Goal: Contribute content: Add original content to the website for others to see

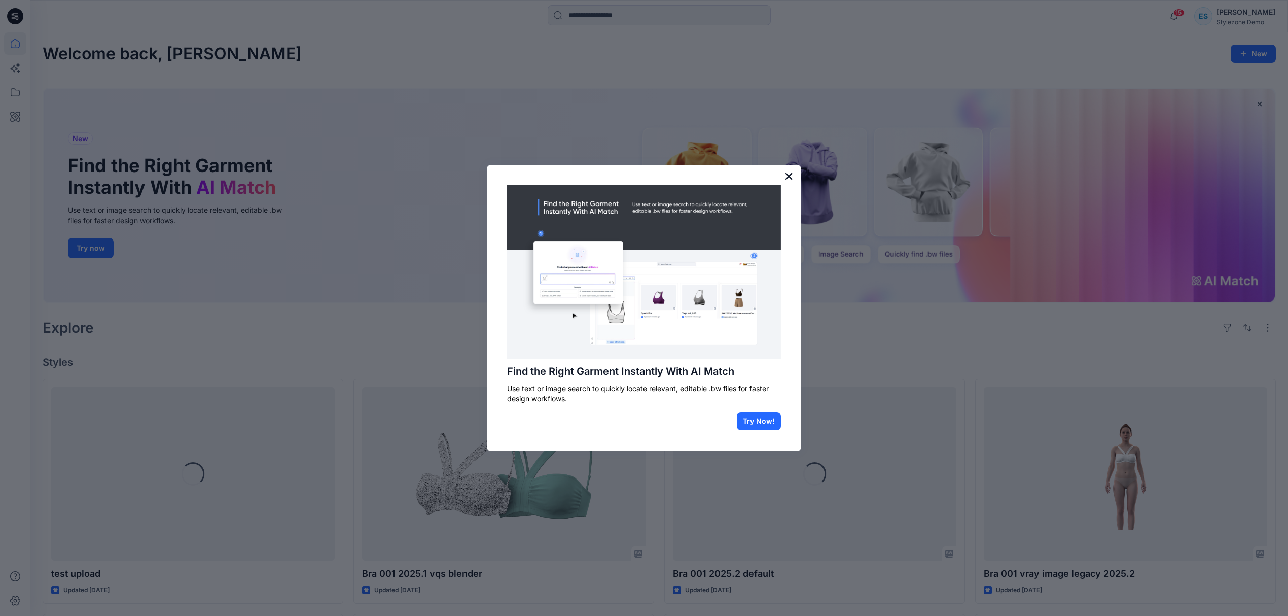
click at [790, 171] on button "×" at bounding box center [789, 176] width 10 height 16
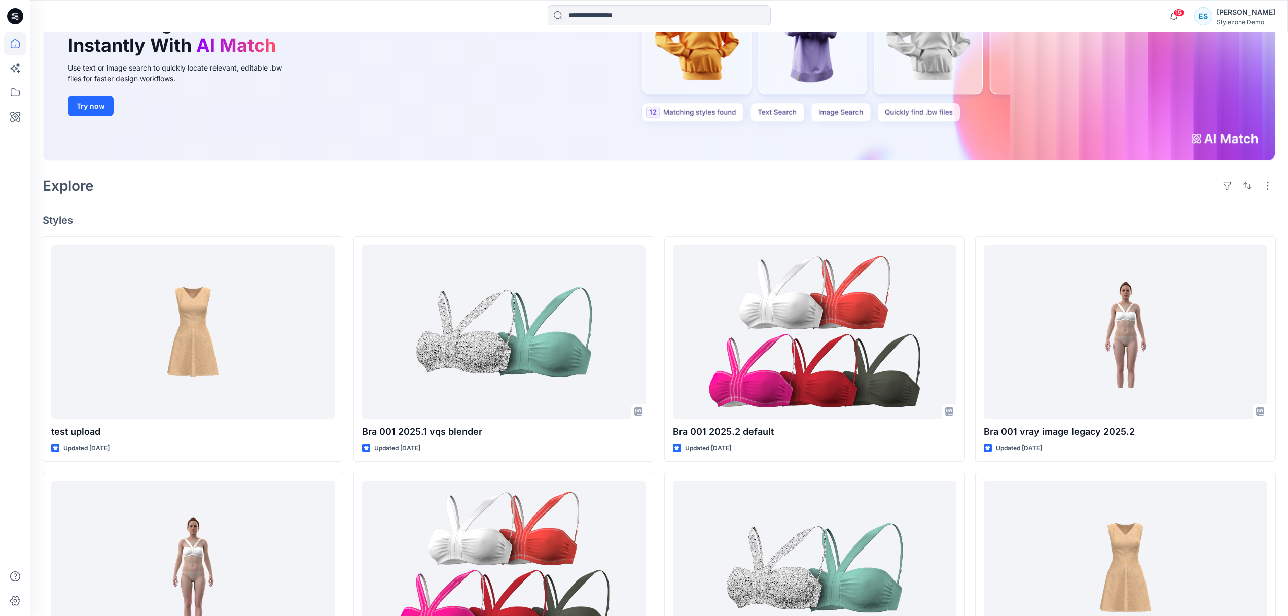
scroll to position [203, 0]
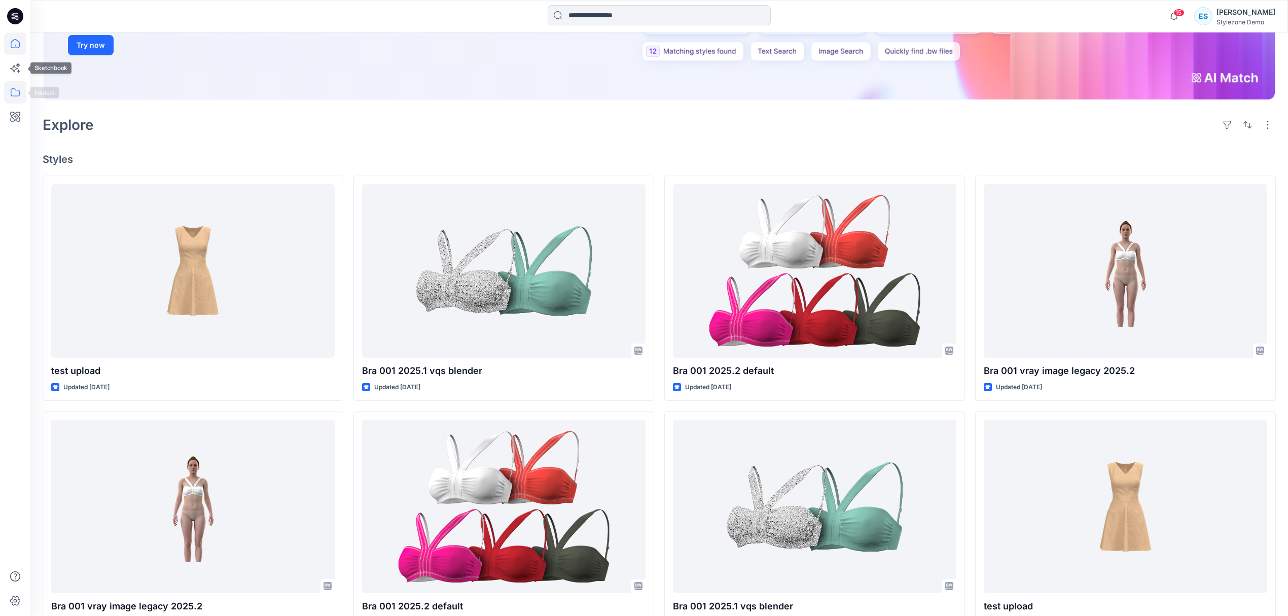
click at [7, 96] on icon at bounding box center [15, 92] width 22 height 22
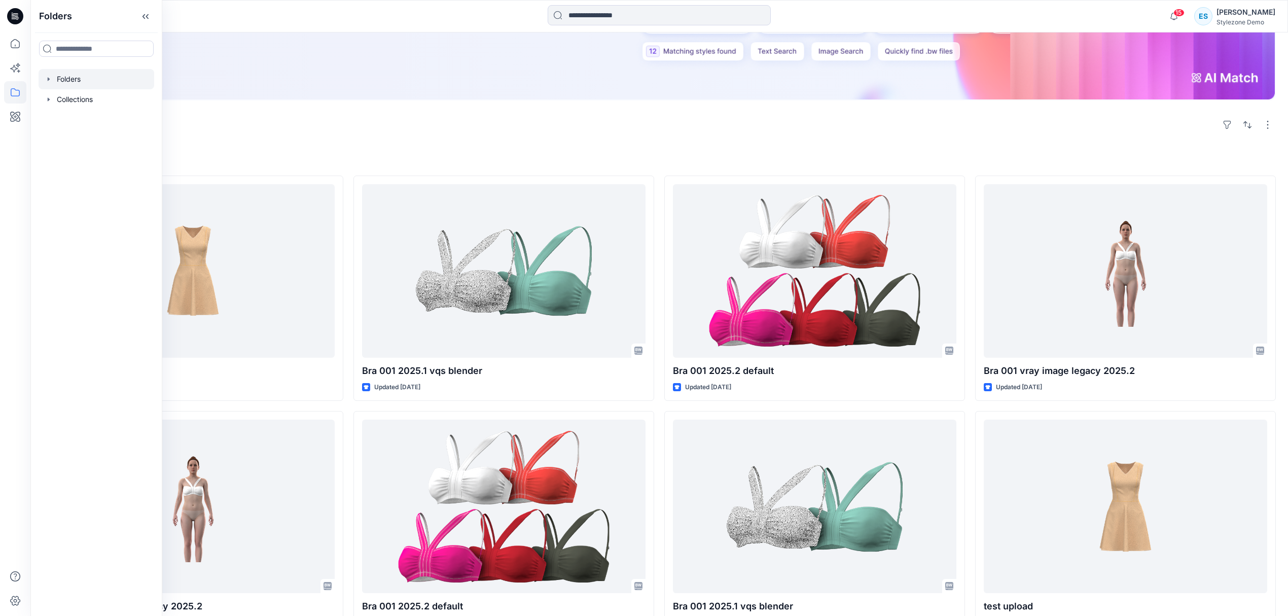
click at [56, 80] on div at bounding box center [97, 79] width 116 height 20
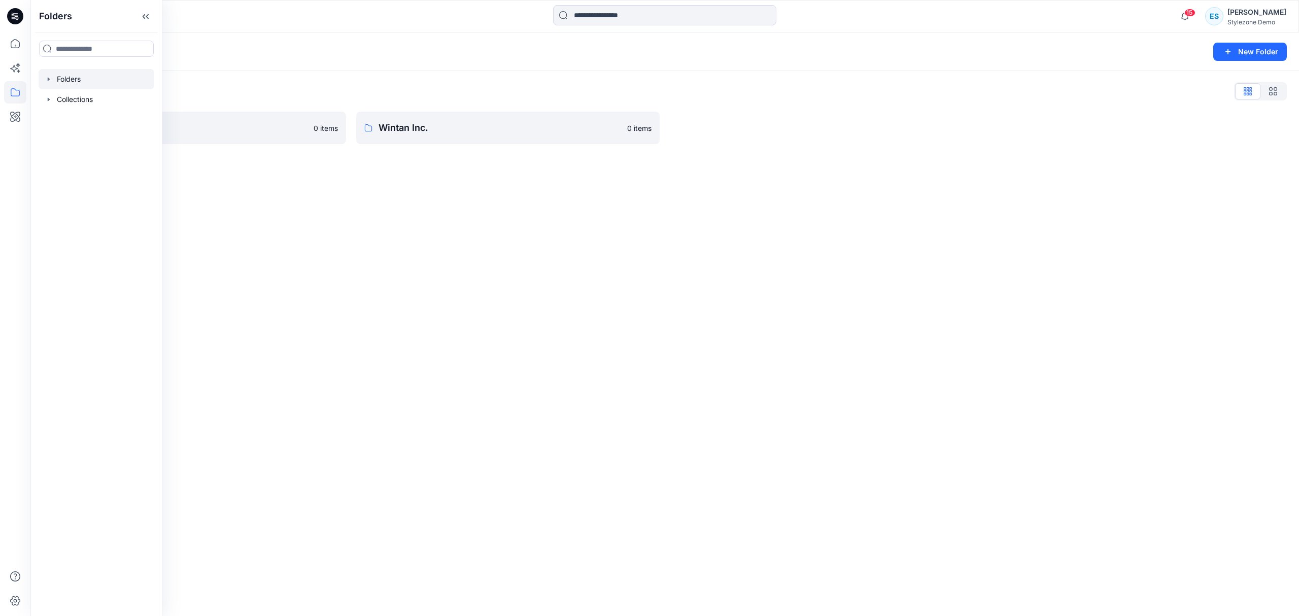
click at [370, 51] on div "Folders" at bounding box center [625, 52] width 1165 height 14
click at [230, 118] on link "UA SS21" at bounding box center [194, 128] width 303 height 32
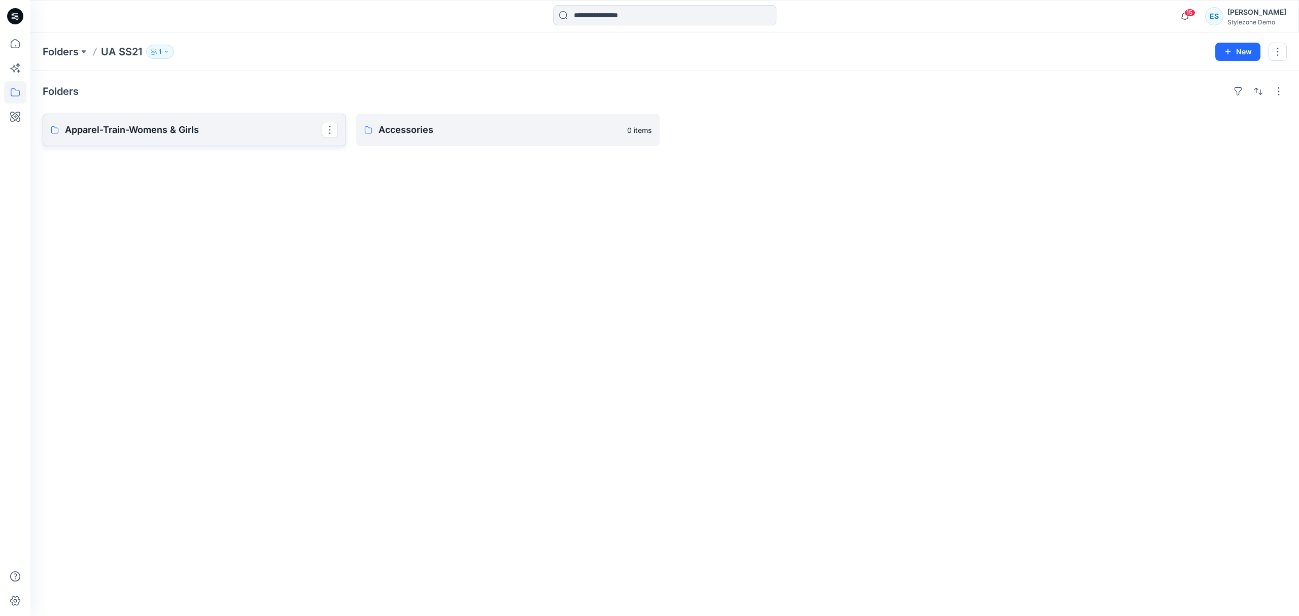
click at [162, 136] on p "Apparel-Train-Womens & Girls" at bounding box center [193, 130] width 257 height 14
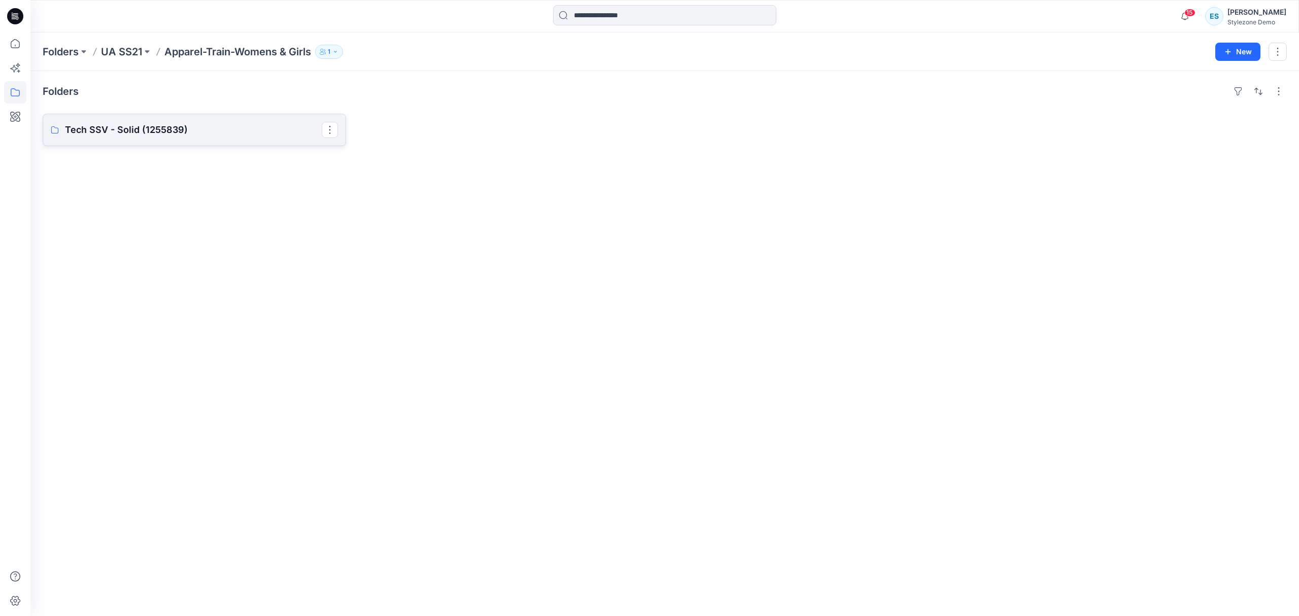
click at [210, 117] on link "Tech SSV - Solid (1255839)" at bounding box center [194, 130] width 303 height 32
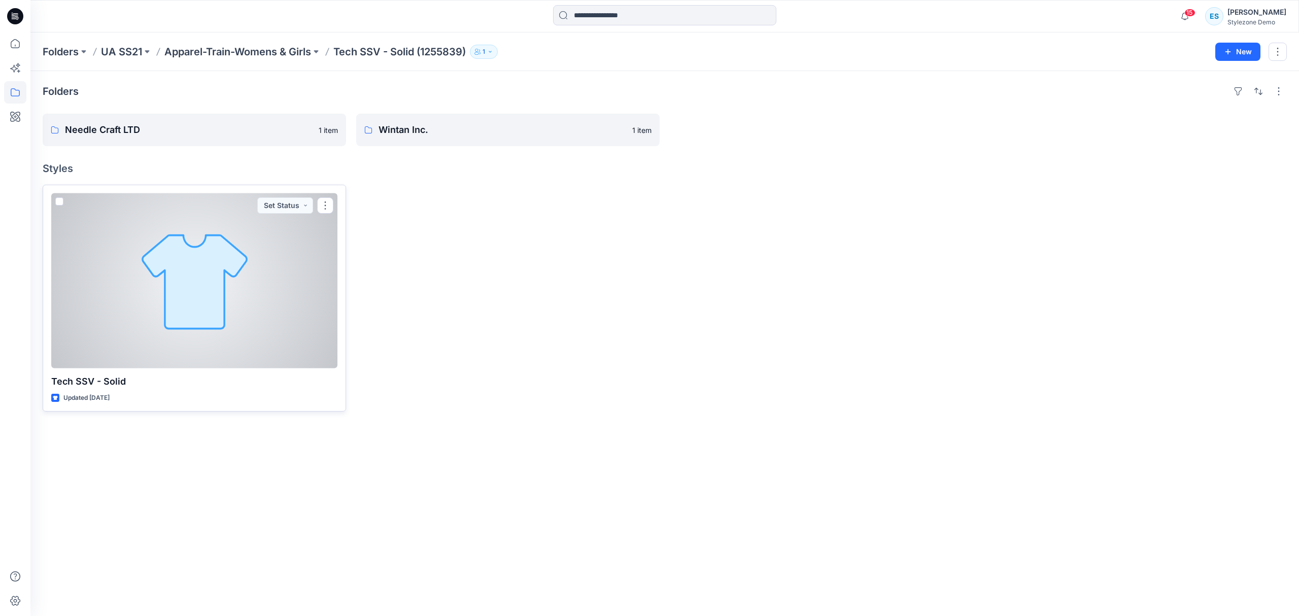
click at [203, 287] on div at bounding box center [194, 280] width 286 height 175
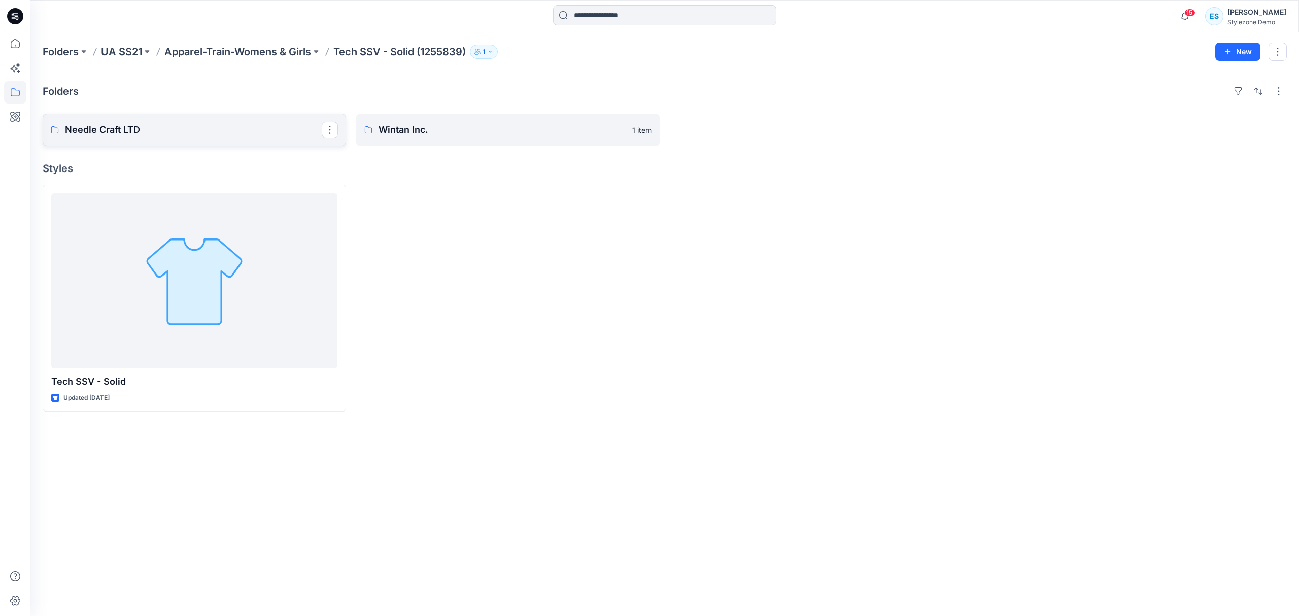
click at [311, 138] on link "Needle Craft LTD" at bounding box center [194, 130] width 303 height 32
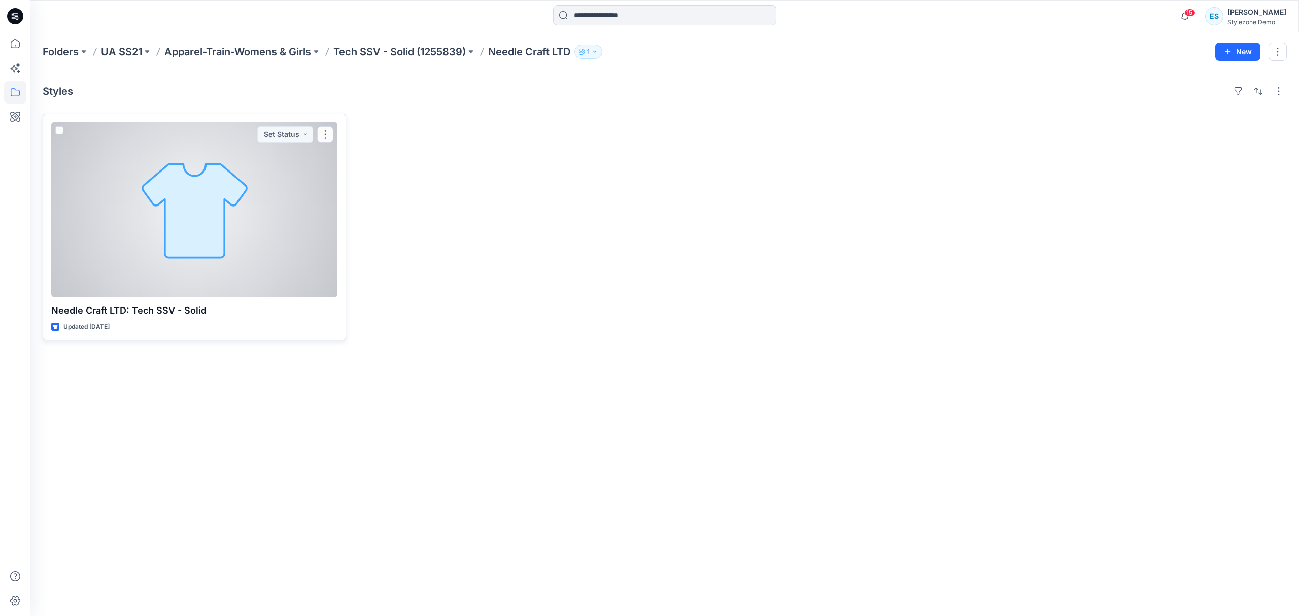
click at [213, 216] on div at bounding box center [194, 209] width 286 height 175
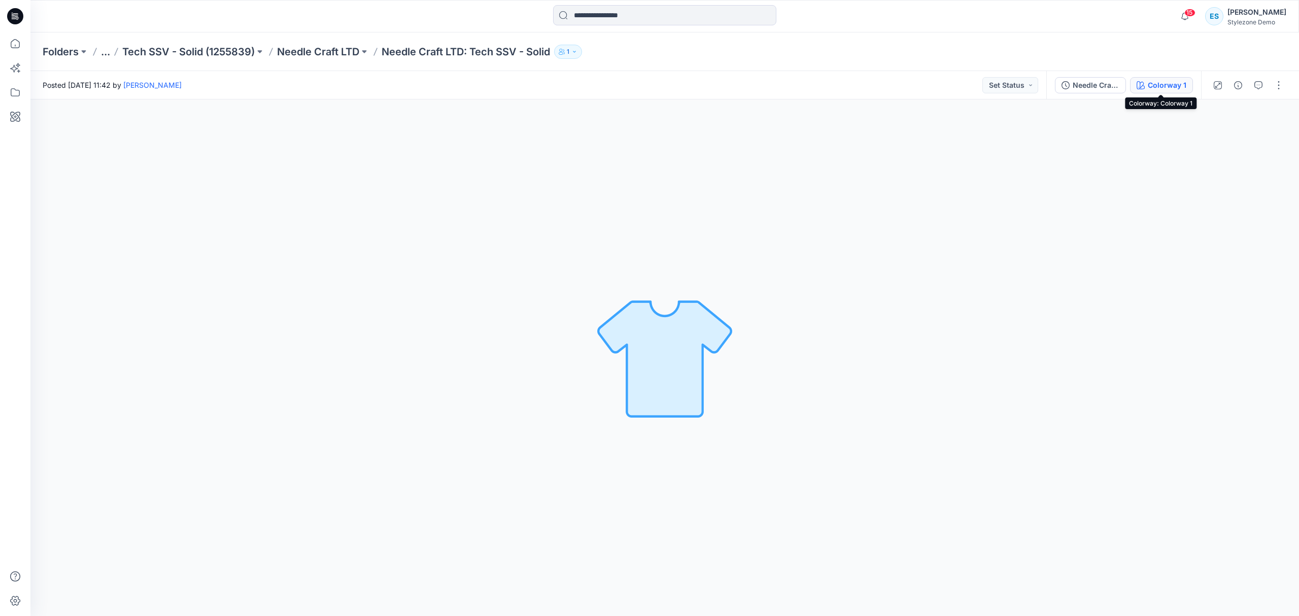
click at [1145, 86] on button "Colorway 1" at bounding box center [1161, 85] width 63 height 16
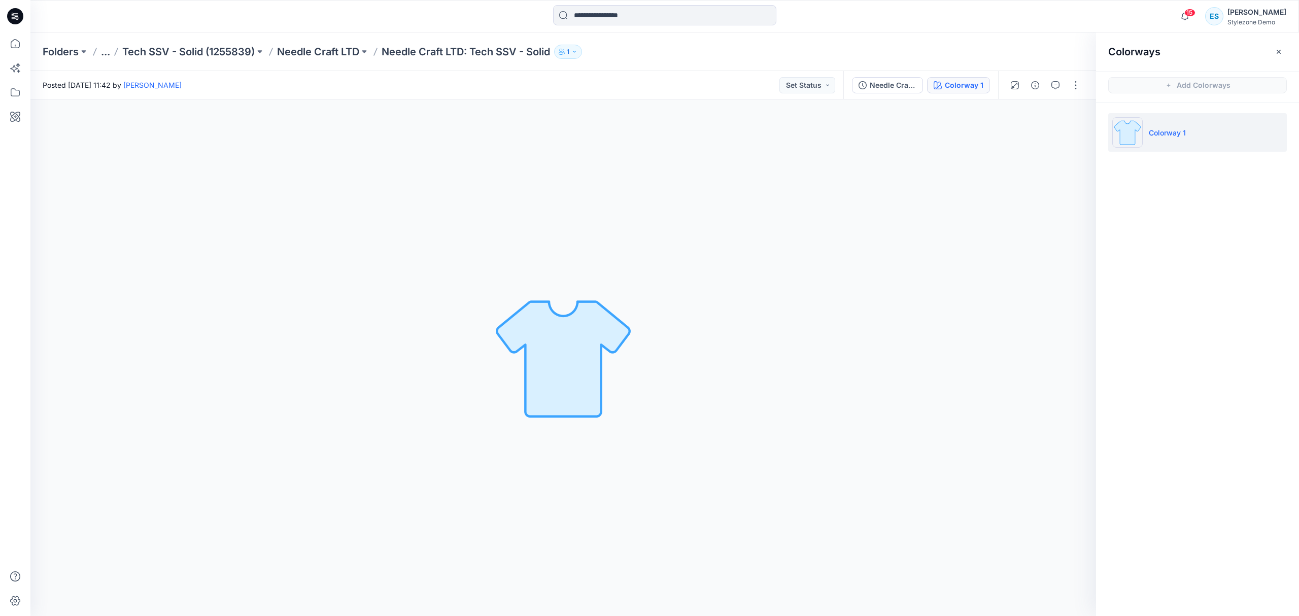
click at [1177, 143] on li "Colorway 1" at bounding box center [1197, 132] width 179 height 39
click at [867, 91] on button "Needle Craft LTD: Tech SSV - Solid" at bounding box center [887, 85] width 71 height 16
click at [301, 50] on p "Needle Craft LTD" at bounding box center [318, 52] width 82 height 14
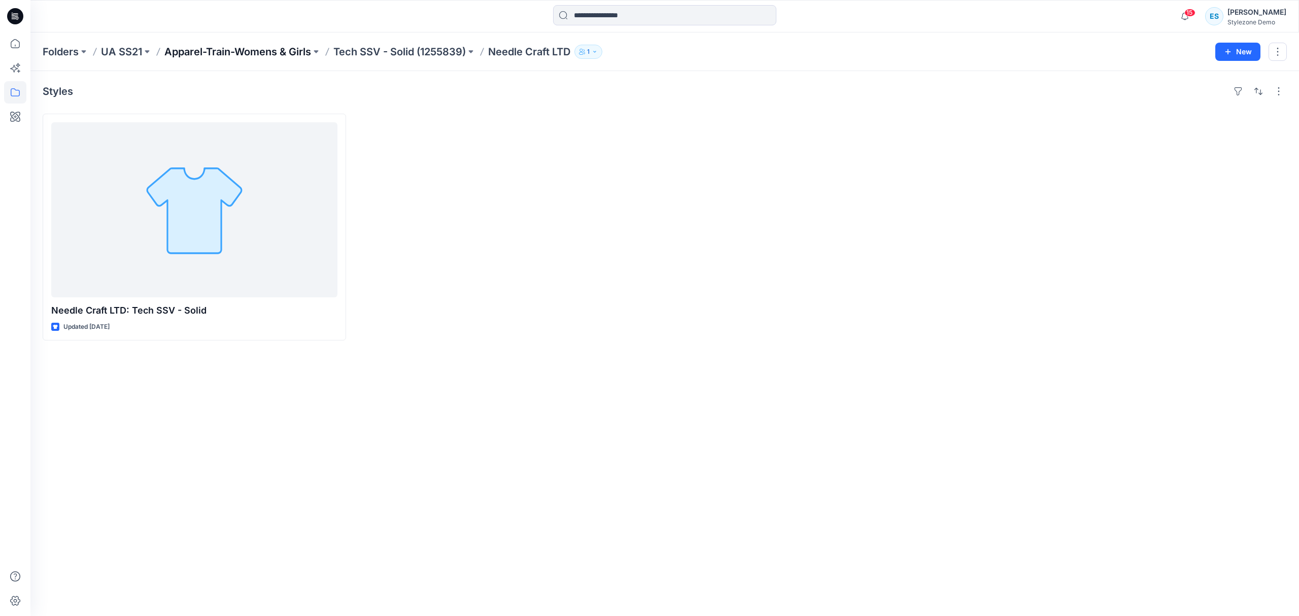
click at [221, 51] on p "Apparel-Train-Womens & Girls" at bounding box center [237, 52] width 147 height 14
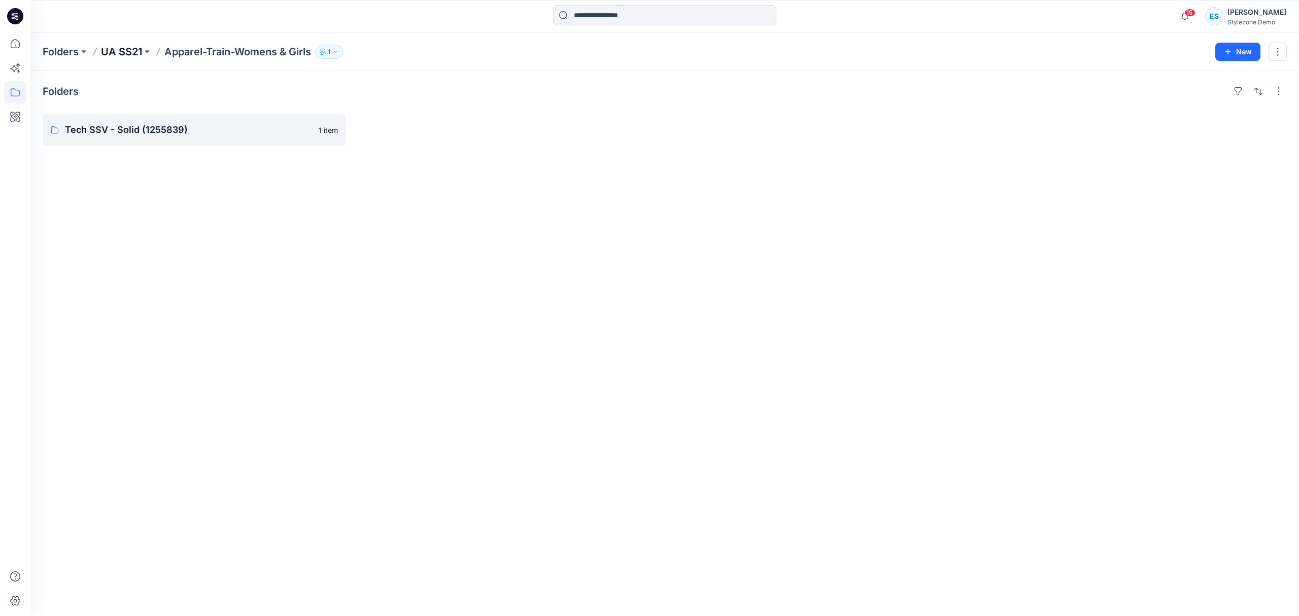
click at [127, 55] on p "UA SS21" at bounding box center [121, 52] width 41 height 14
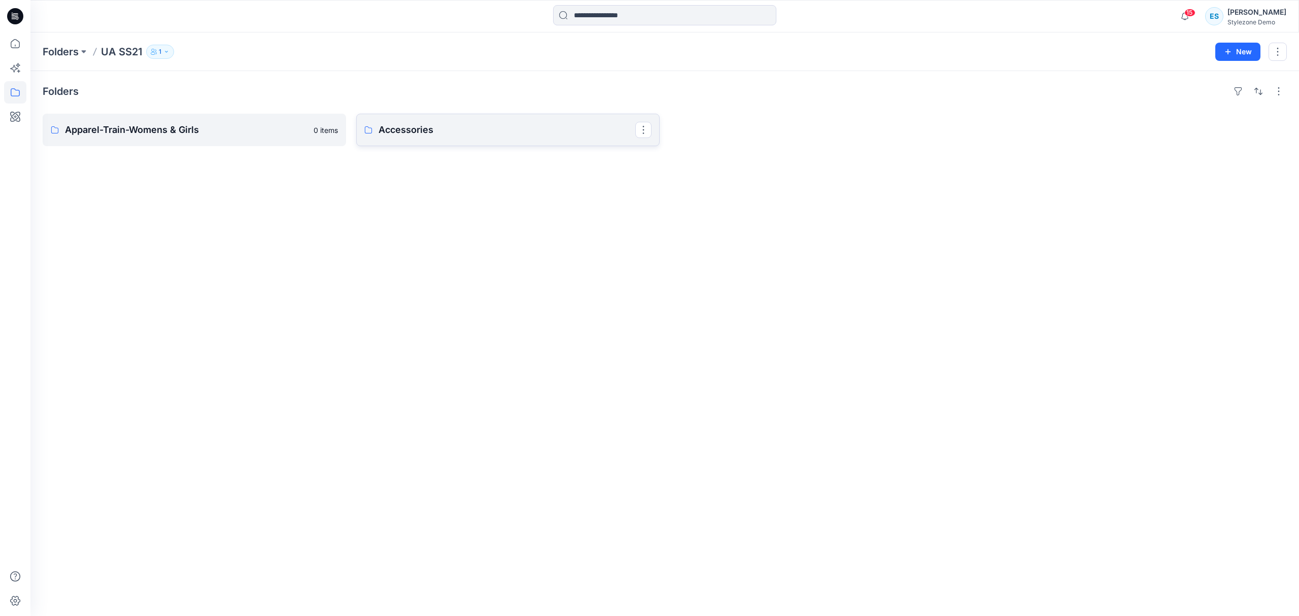
click at [474, 129] on p "Accessories" at bounding box center [506, 130] width 257 height 14
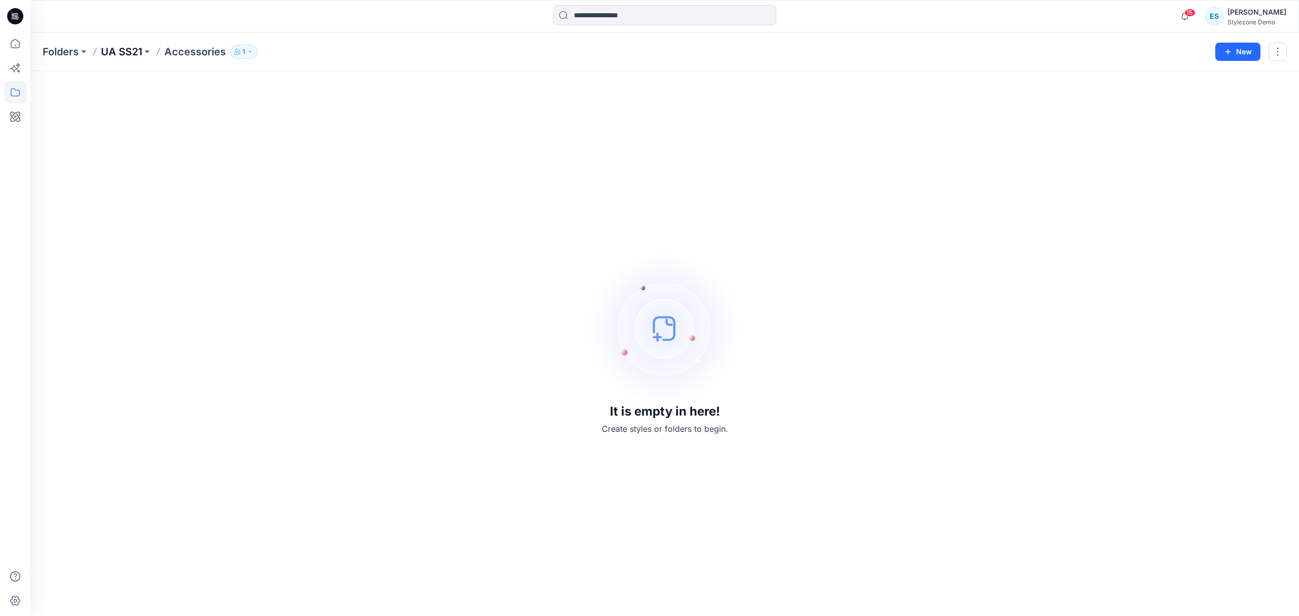
click at [132, 47] on p "UA SS21" at bounding box center [121, 52] width 41 height 14
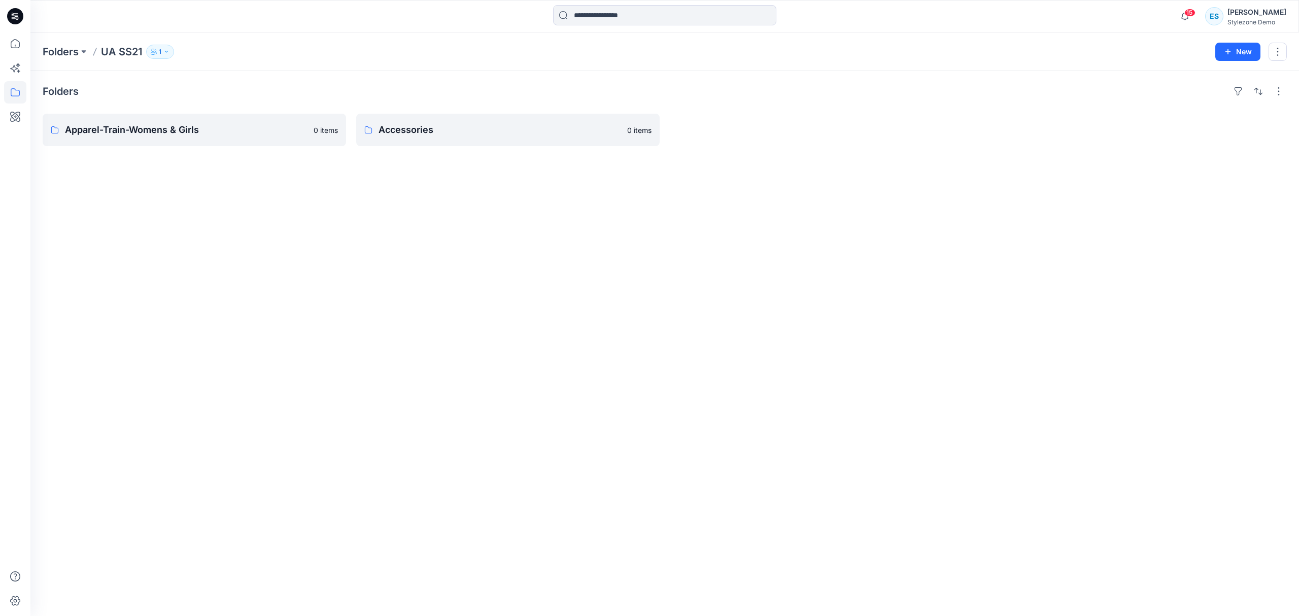
click at [122, 52] on p "UA SS21" at bounding box center [121, 52] width 41 height 14
click at [83, 50] on button at bounding box center [84, 52] width 10 height 14
click at [84, 149] on p "Wintan Inc." at bounding box center [70, 144] width 38 height 12
click at [11, 91] on icon at bounding box center [15, 92] width 22 height 22
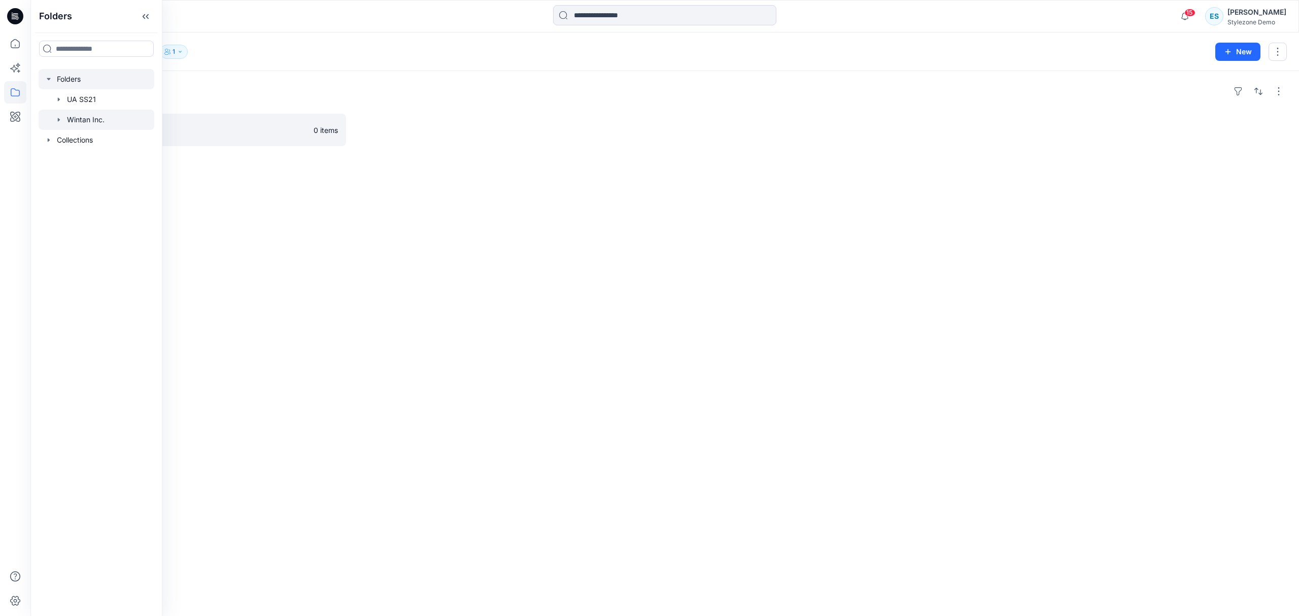
click at [86, 77] on div at bounding box center [97, 79] width 116 height 20
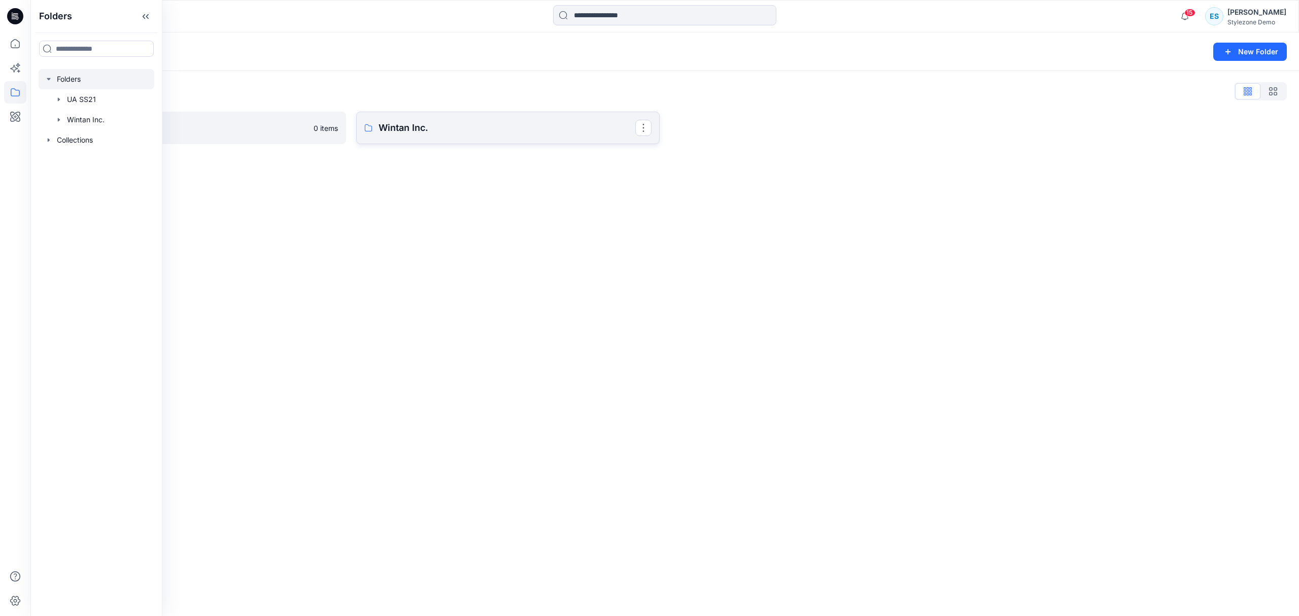
click at [502, 126] on p "Wintan Inc." at bounding box center [506, 128] width 257 height 14
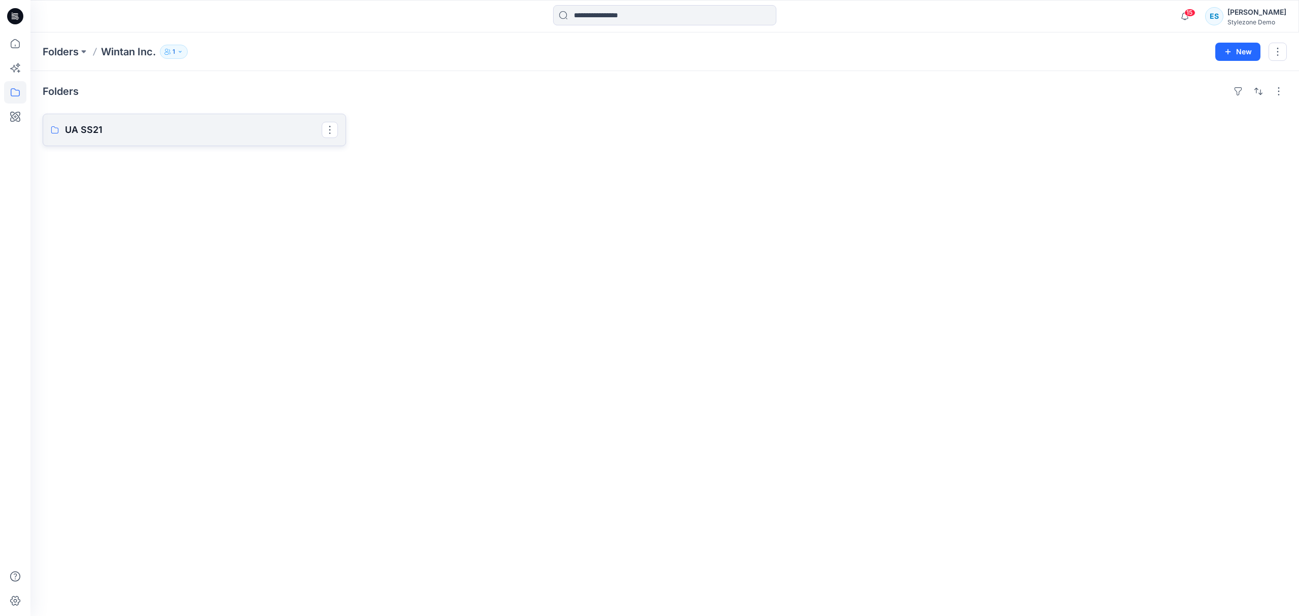
click at [264, 130] on p "UA SS21" at bounding box center [193, 130] width 257 height 14
click at [161, 126] on p "Apparel-Train-Womens & Girls" at bounding box center [193, 130] width 257 height 14
click at [198, 135] on p "Tech SSV - Solid (1255839)" at bounding box center [193, 130] width 257 height 14
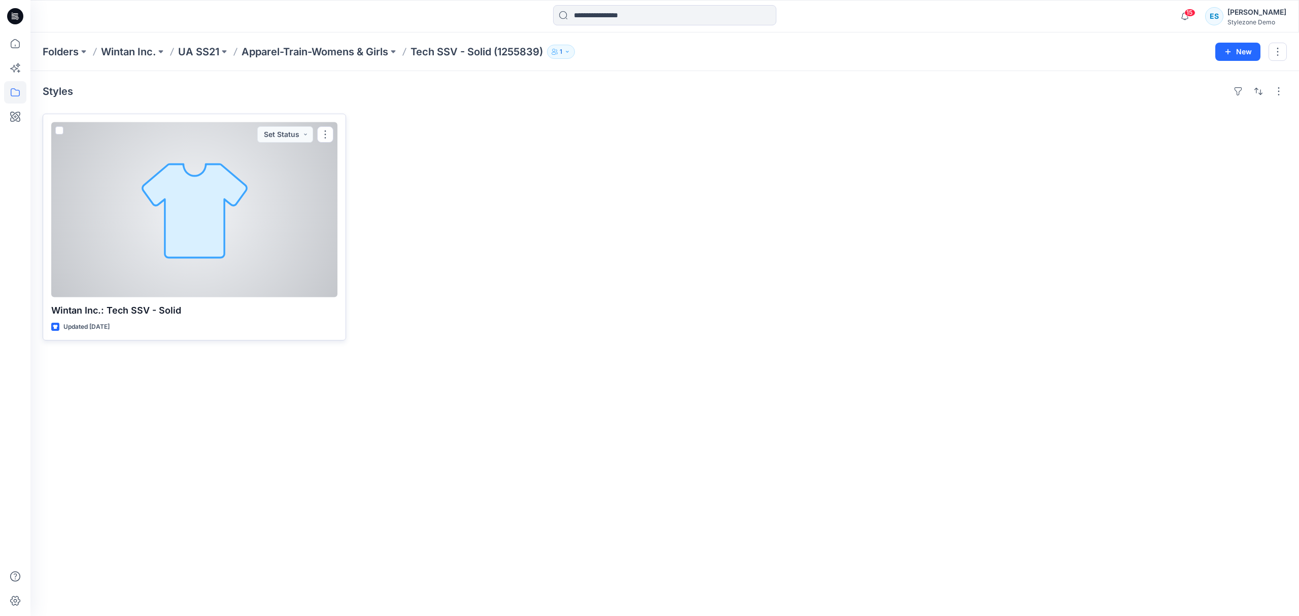
click at [222, 151] on div at bounding box center [194, 209] width 286 height 175
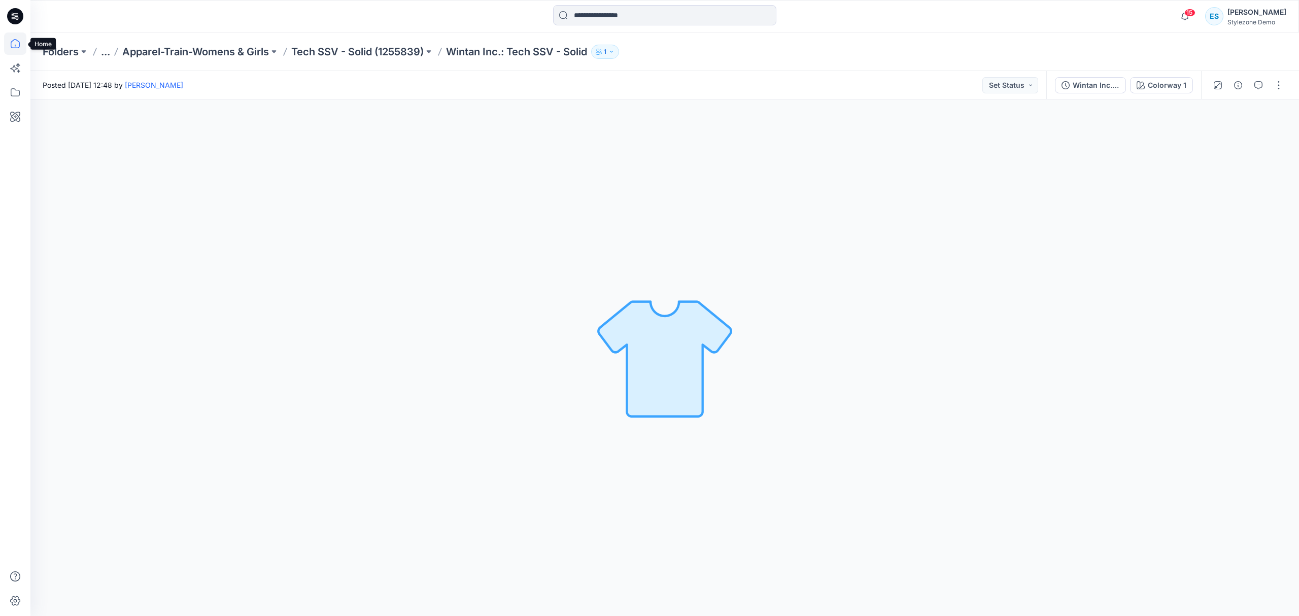
click at [21, 44] on icon at bounding box center [15, 43] width 22 height 22
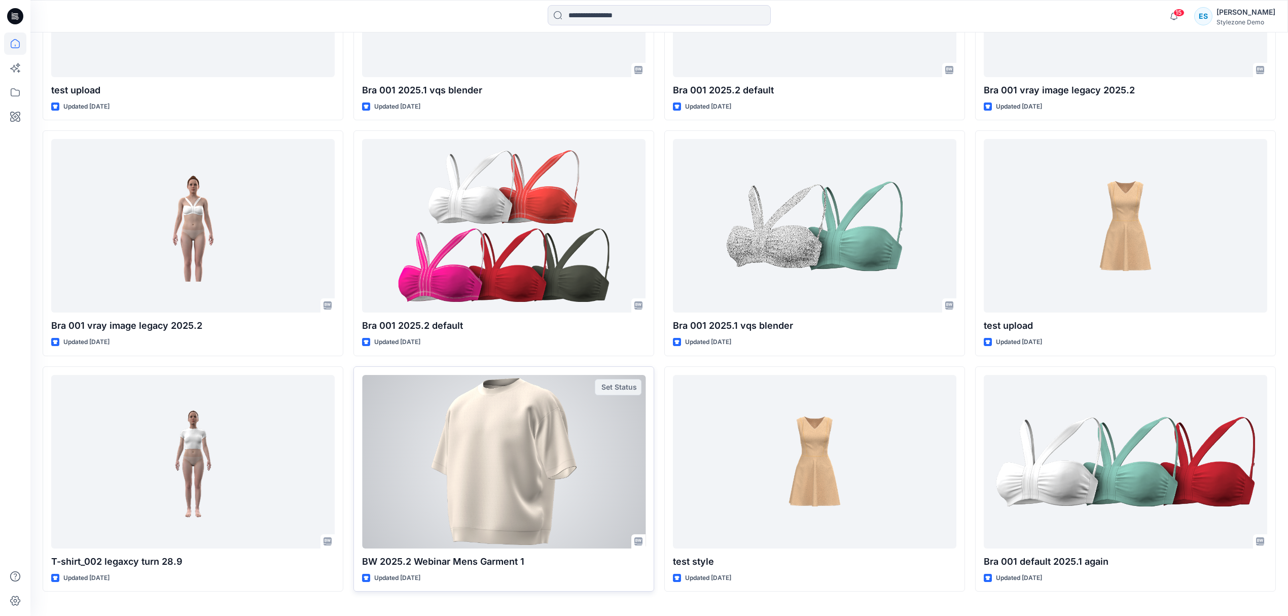
scroll to position [508, 0]
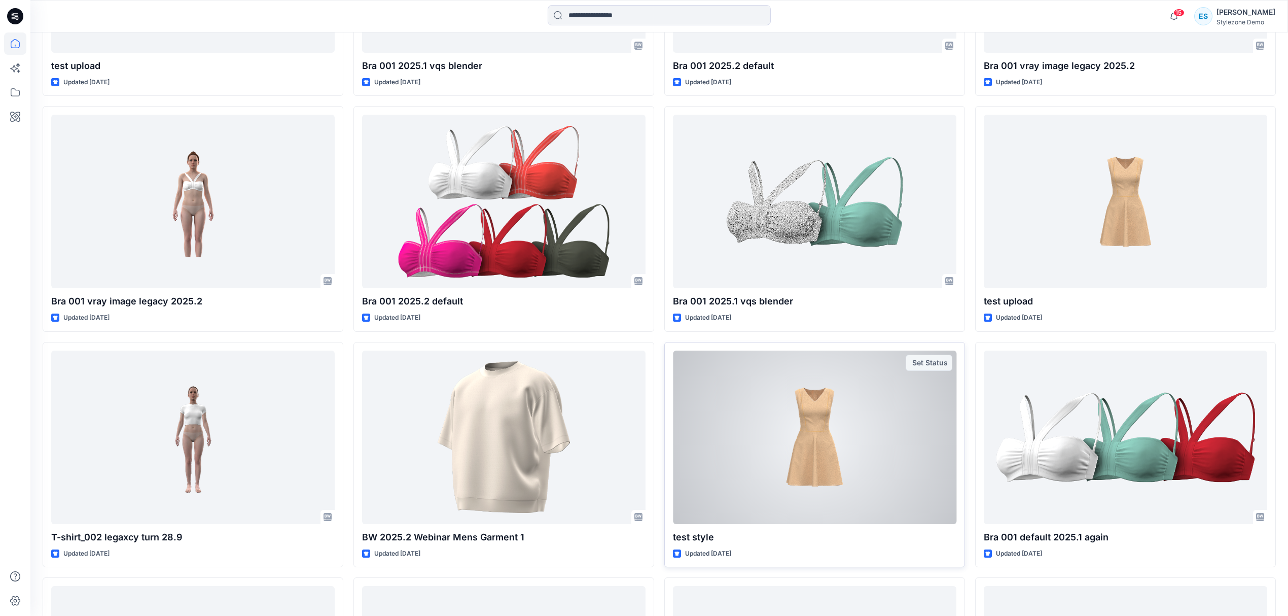
click at [755, 439] on div at bounding box center [815, 437] width 284 height 173
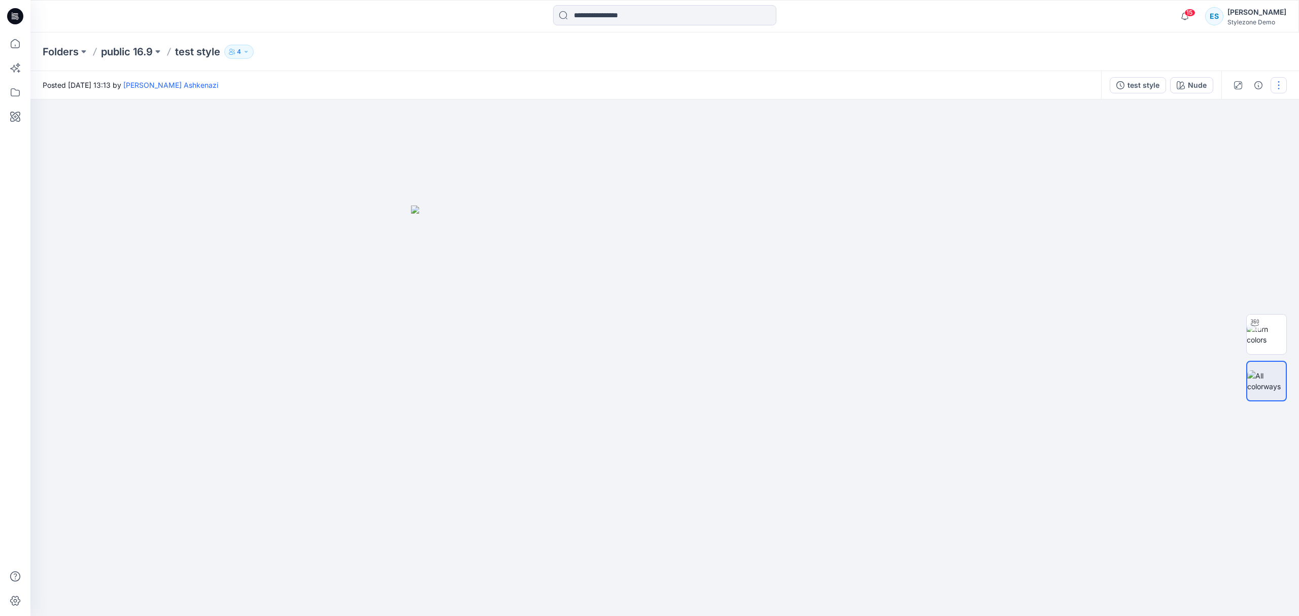
click at [1276, 90] on button "button" at bounding box center [1278, 85] width 16 height 16
click at [10, 50] on icon at bounding box center [15, 43] width 22 height 22
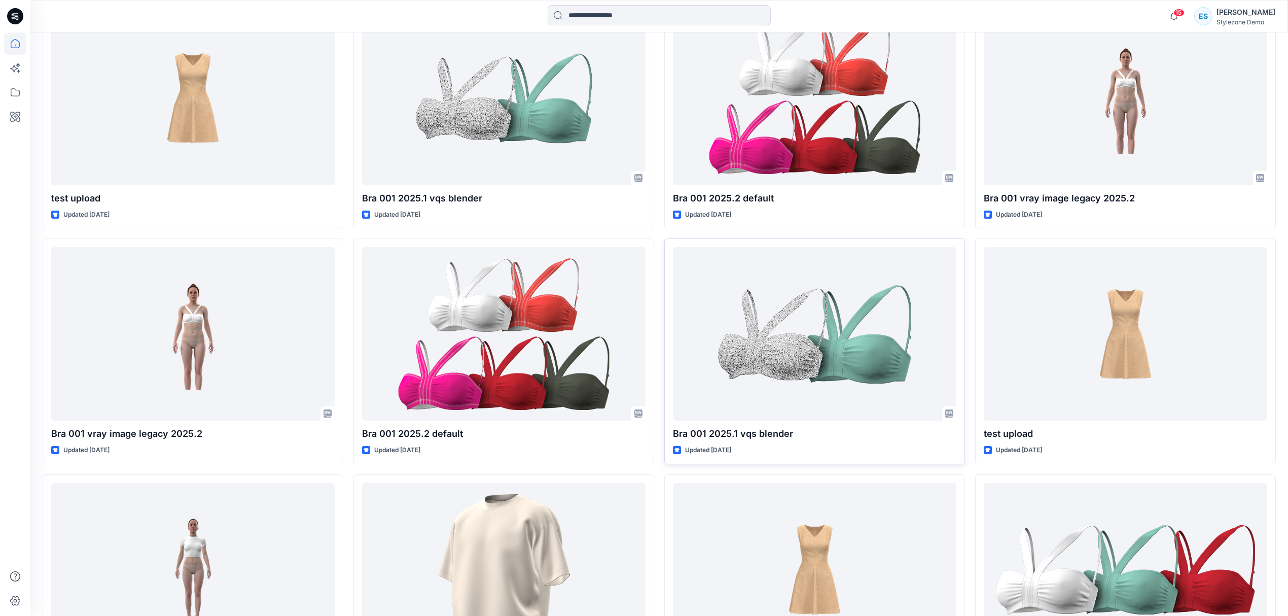
scroll to position [406, 0]
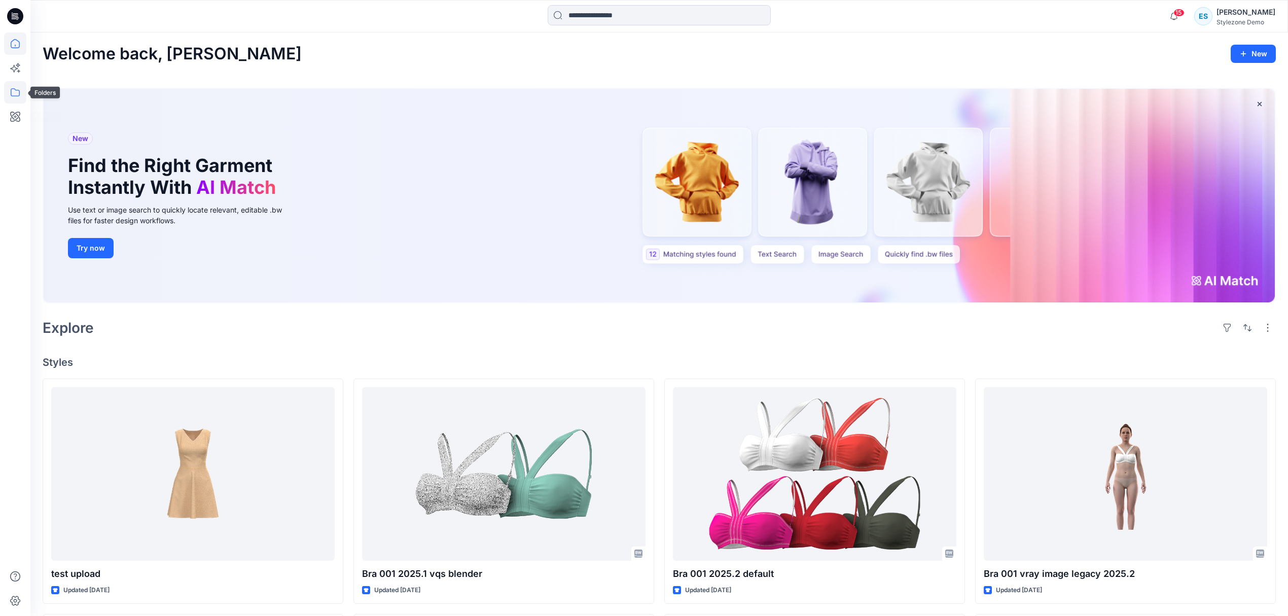
click at [17, 92] on icon at bounding box center [15, 92] width 22 height 22
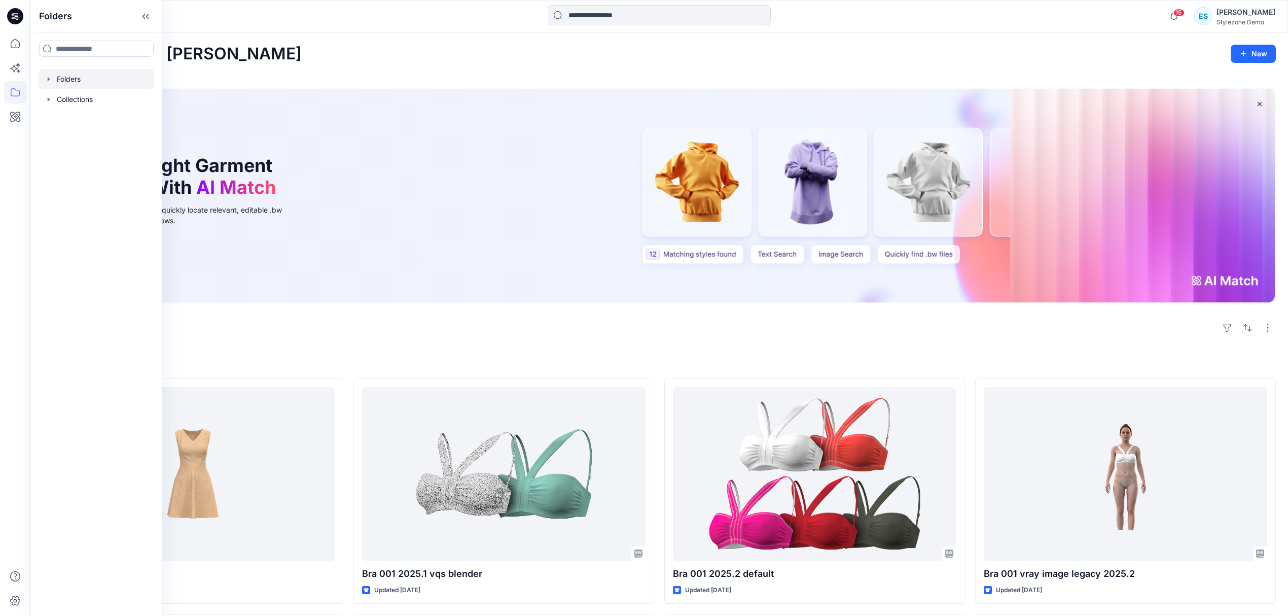
click at [80, 79] on div at bounding box center [97, 79] width 116 height 20
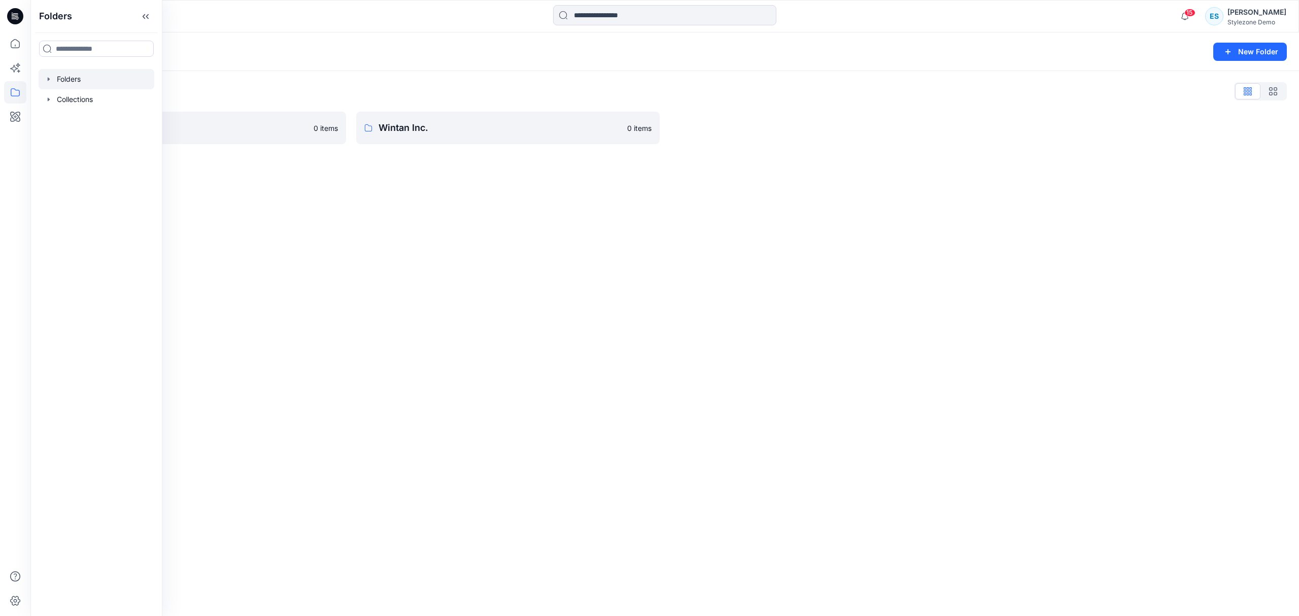
click at [345, 202] on div "Folders New Folder Folders List UA SS21 0 items Wintan Inc. 0 items" at bounding box center [664, 323] width 1268 height 583
click at [1227, 50] on icon "button" at bounding box center [1227, 52] width 12 height 12
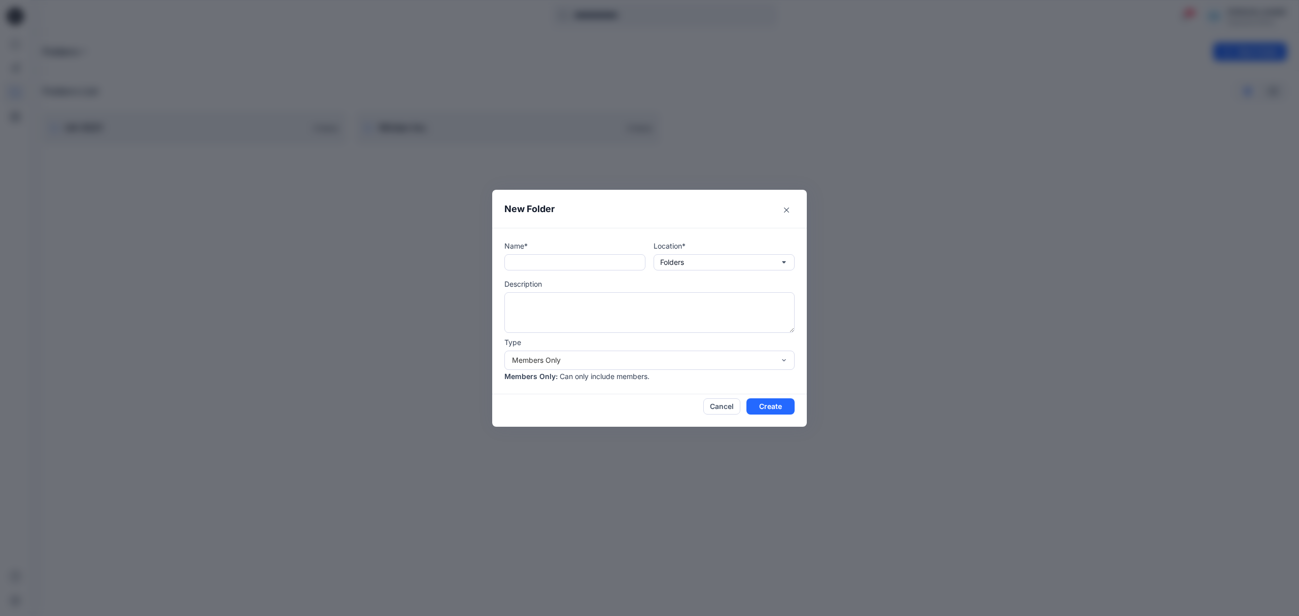
click at [786, 132] on div "New Folder Name* Location* Folders Description Type Members Only Members Only :…" at bounding box center [649, 308] width 1299 height 616
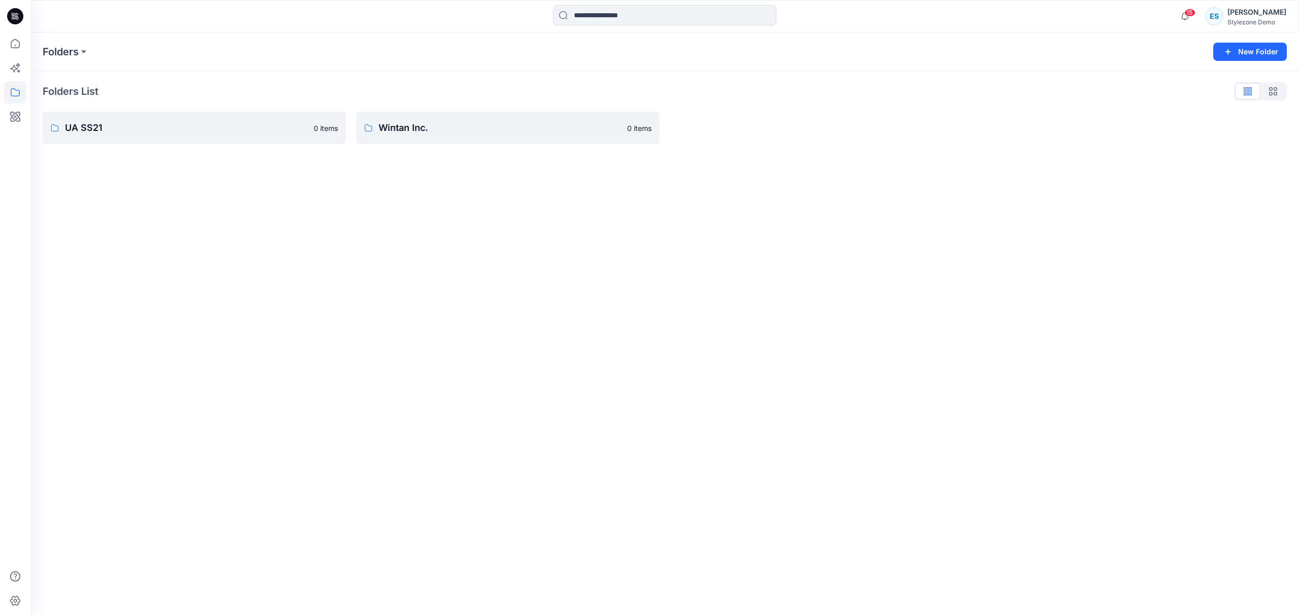
click at [783, 206] on div "Folders New Folder Folders List UA SS21 0 items Wintan Inc. 0 items" at bounding box center [664, 323] width 1268 height 583
click at [25, 48] on icon at bounding box center [15, 43] width 22 height 22
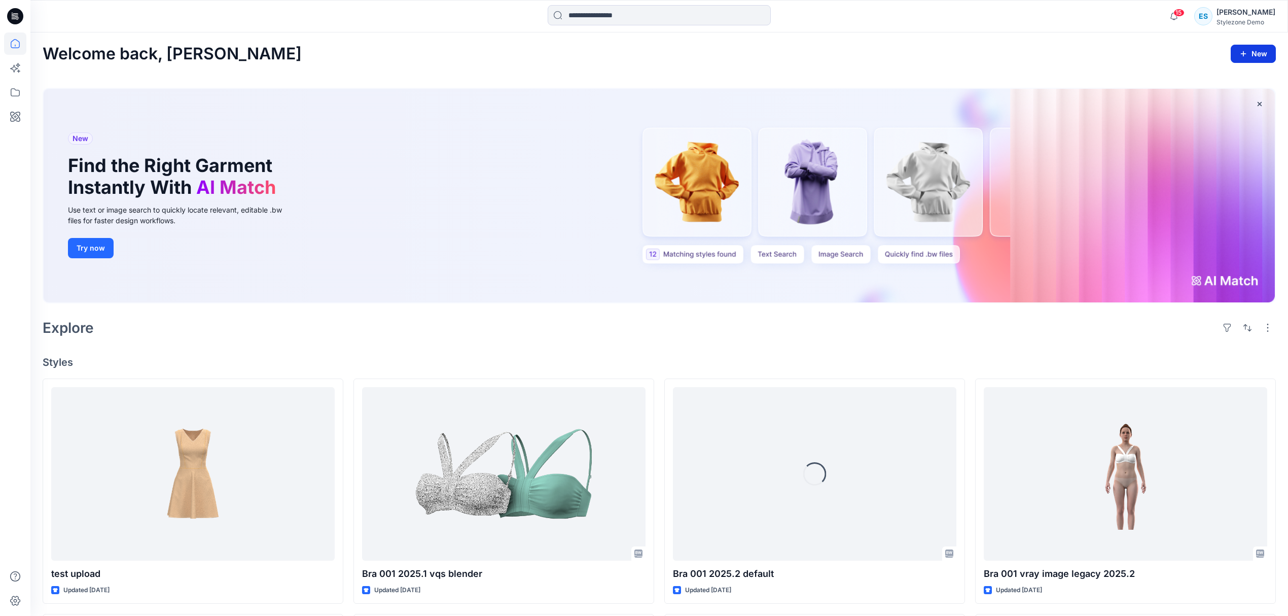
click at [1258, 55] on button "New" at bounding box center [1253, 54] width 45 height 18
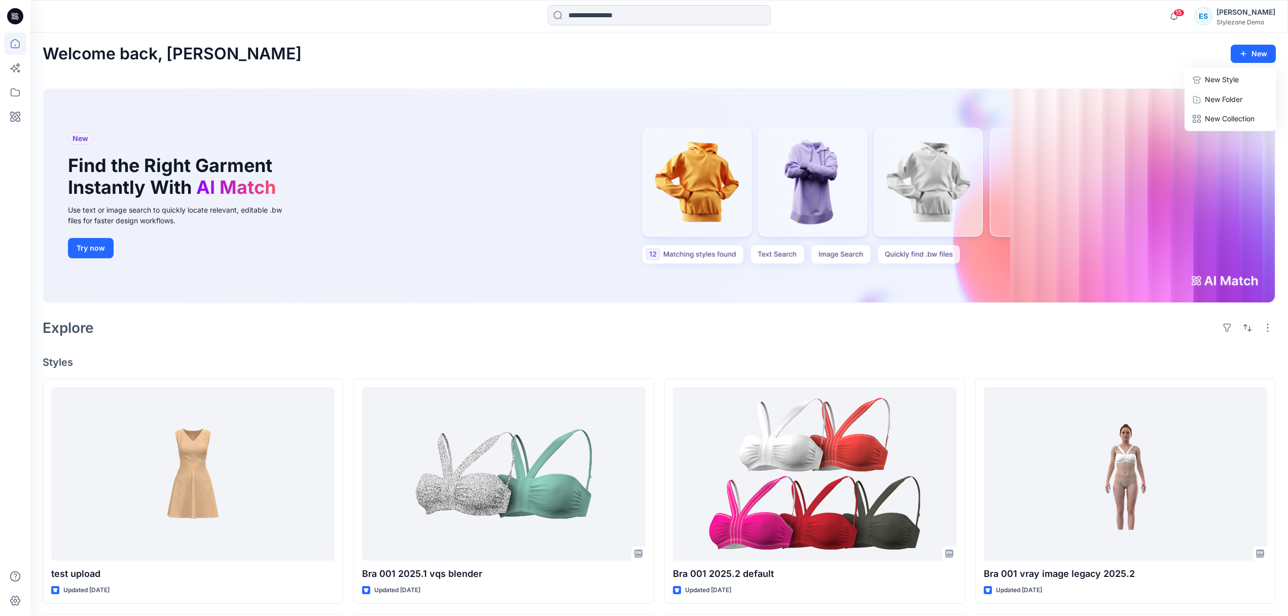
click at [1231, 82] on p "New Style" at bounding box center [1222, 80] width 34 height 12
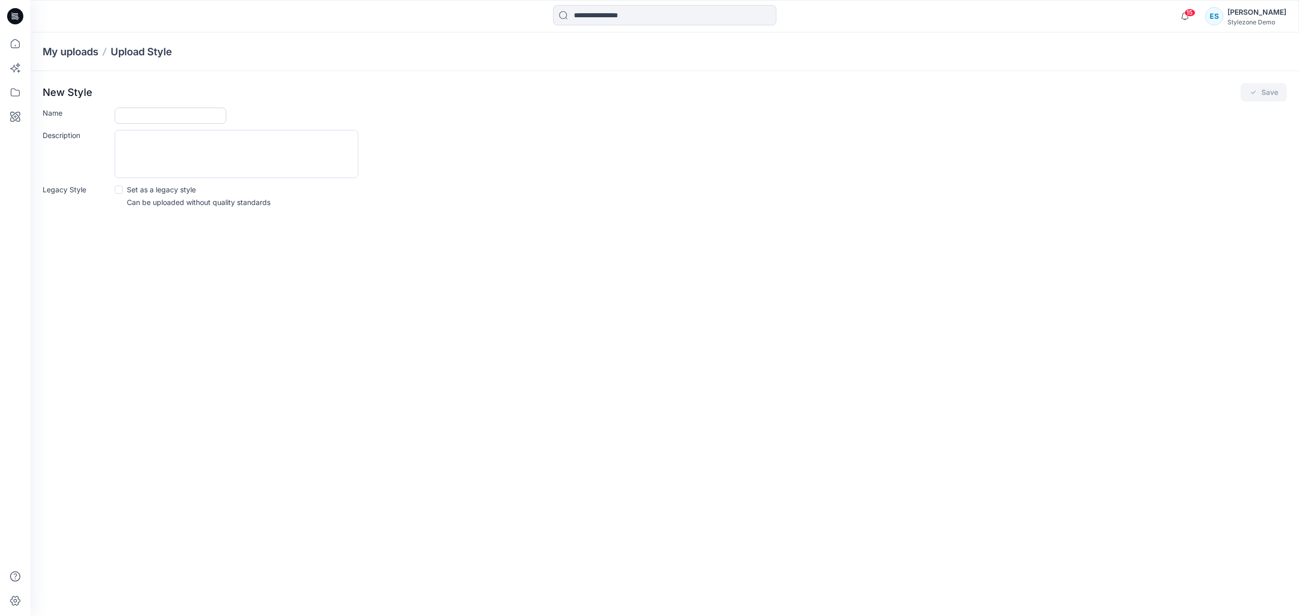
click at [192, 123] on input "Name" at bounding box center [171, 116] width 112 height 16
type input "**********"
click at [1271, 88] on button "Save" at bounding box center [1263, 92] width 46 height 18
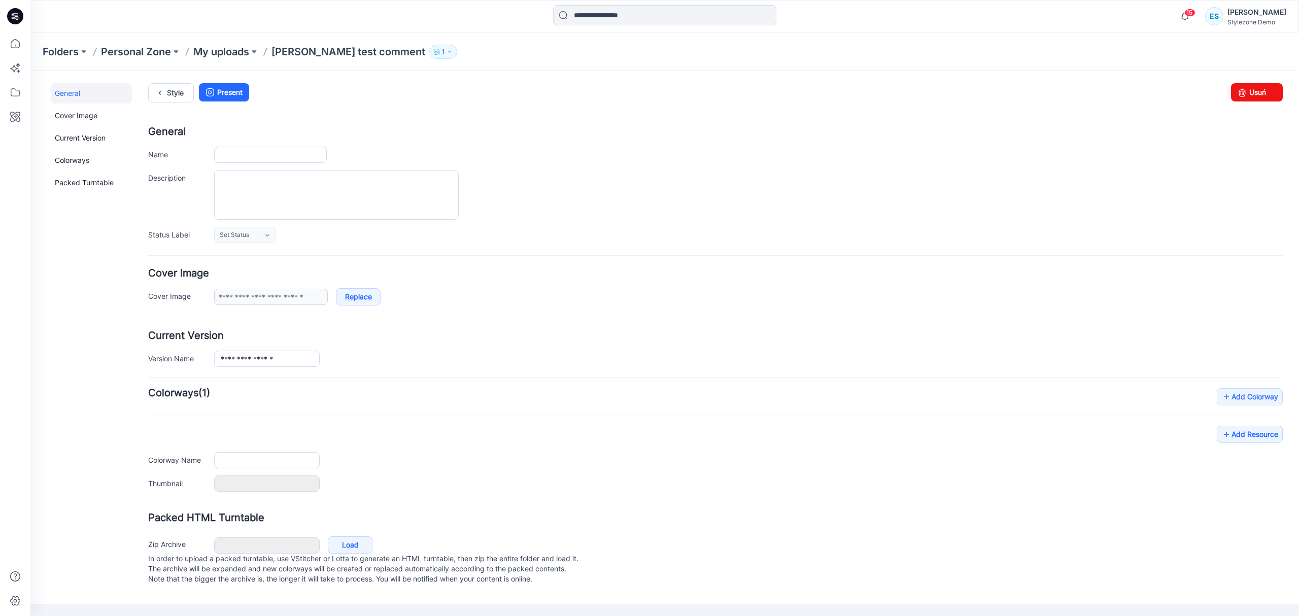
type input "**********"
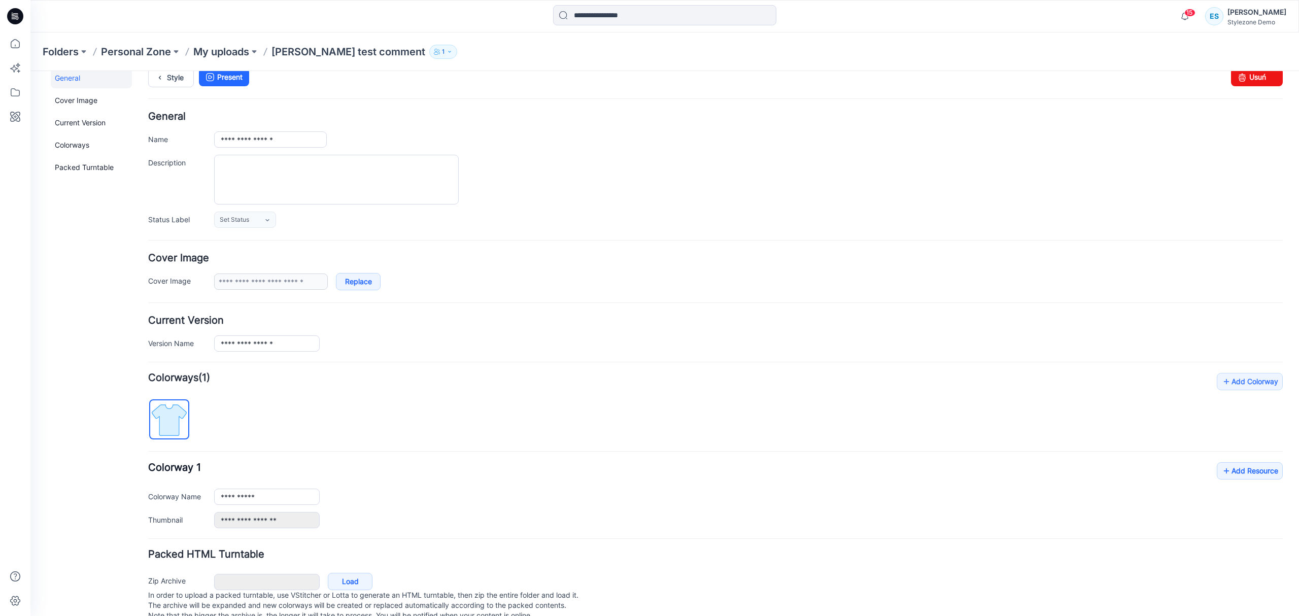
scroll to position [48, 0]
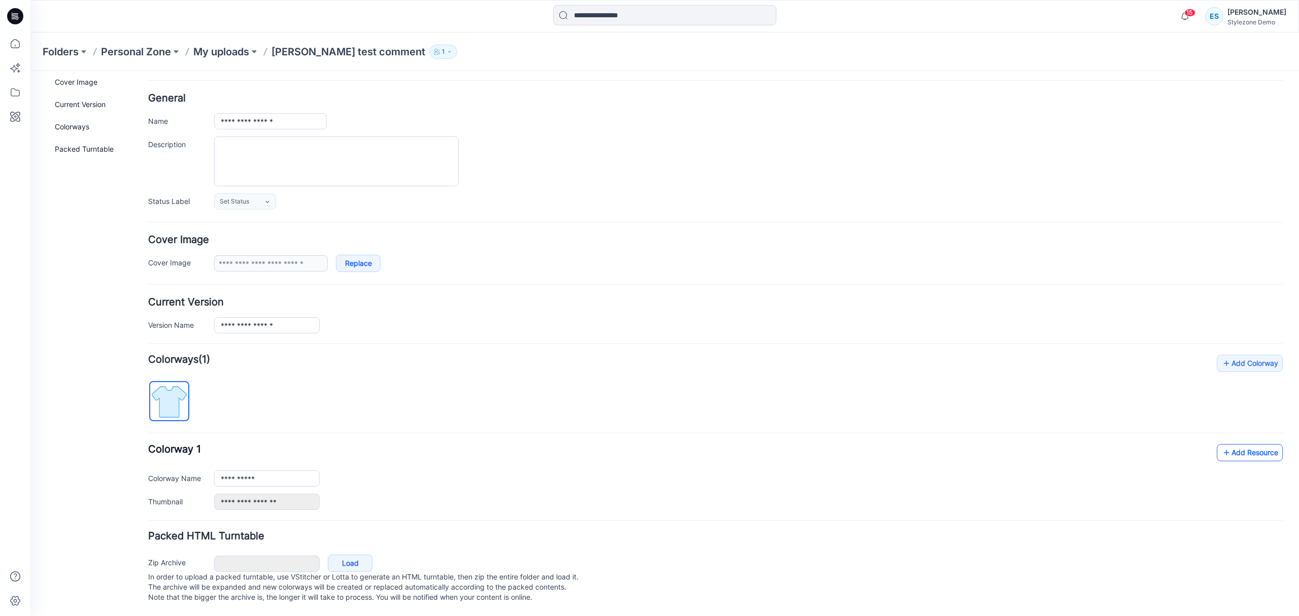
click at [1226, 445] on link "Add Resource" at bounding box center [1249, 452] width 66 height 17
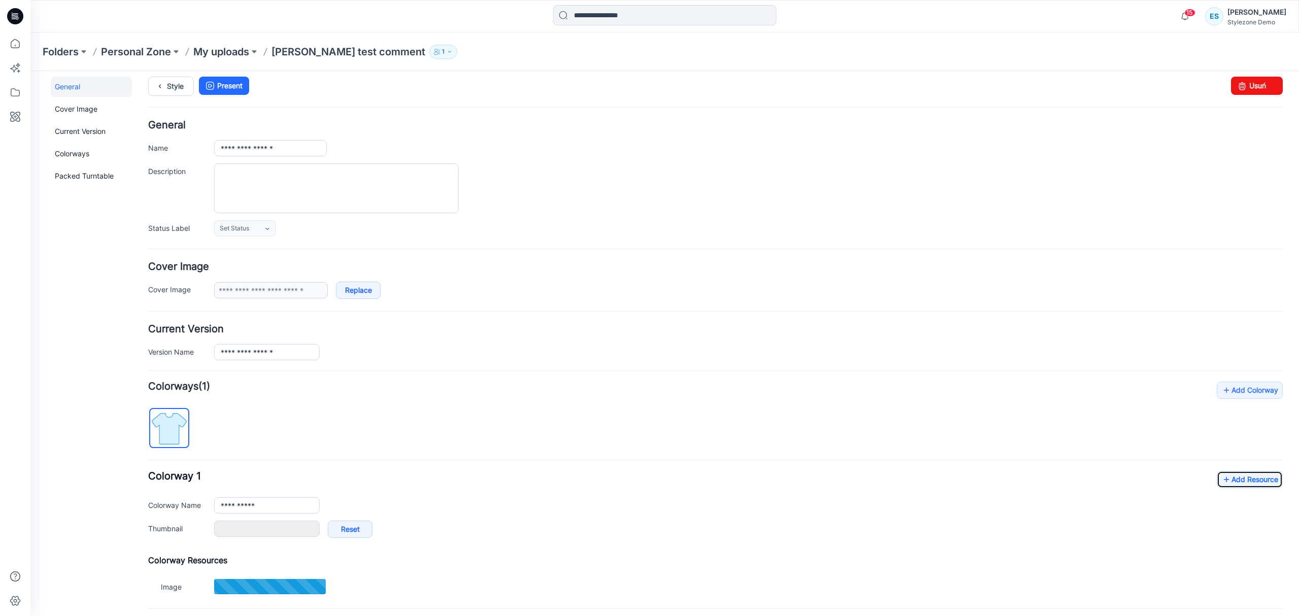
scroll to position [0, 0]
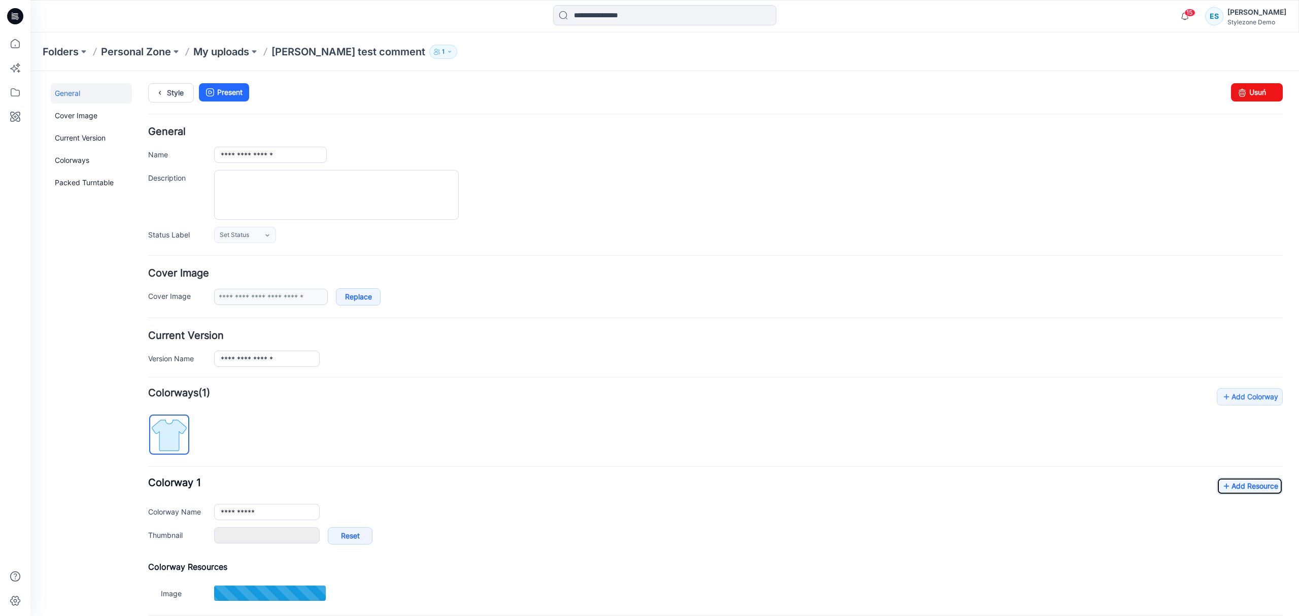
type input "**********"
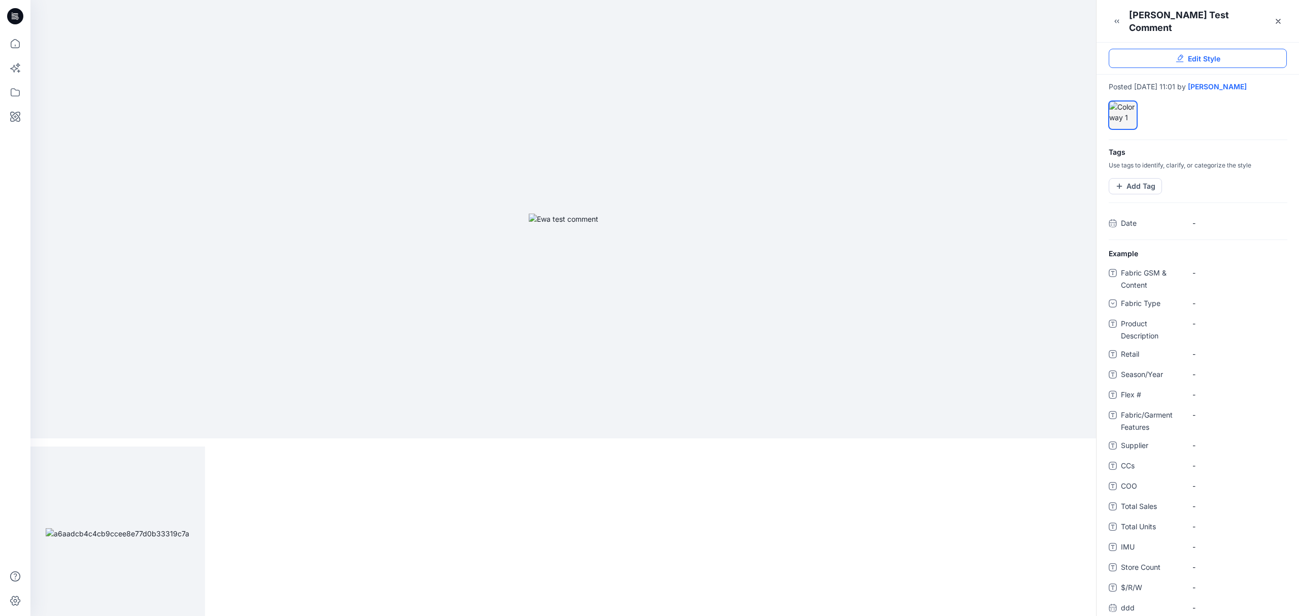
click at [1230, 51] on link "Edit Style" at bounding box center [1197, 58] width 178 height 19
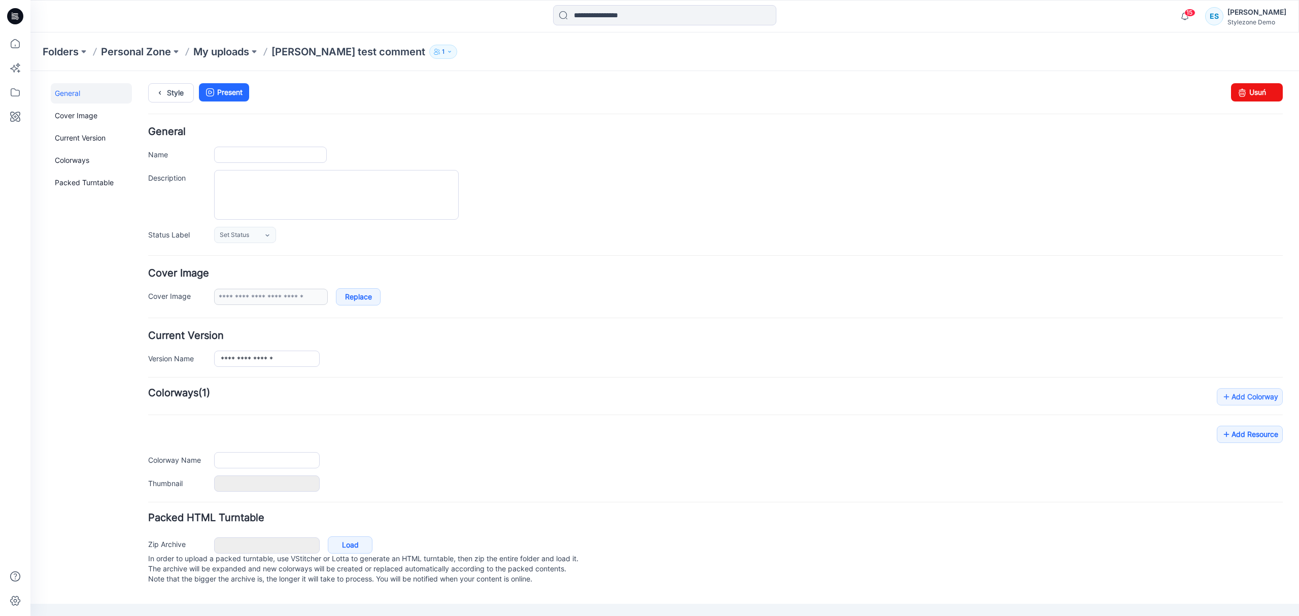
type input "**********"
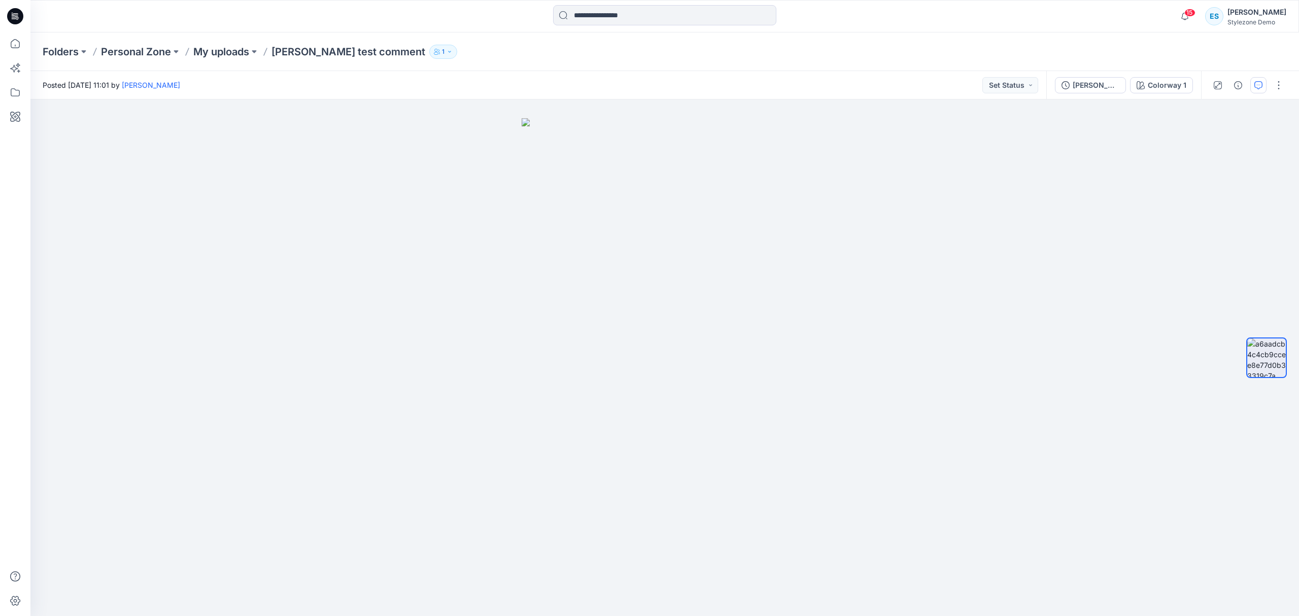
click at [1257, 87] on icon "button" at bounding box center [1258, 85] width 8 height 8
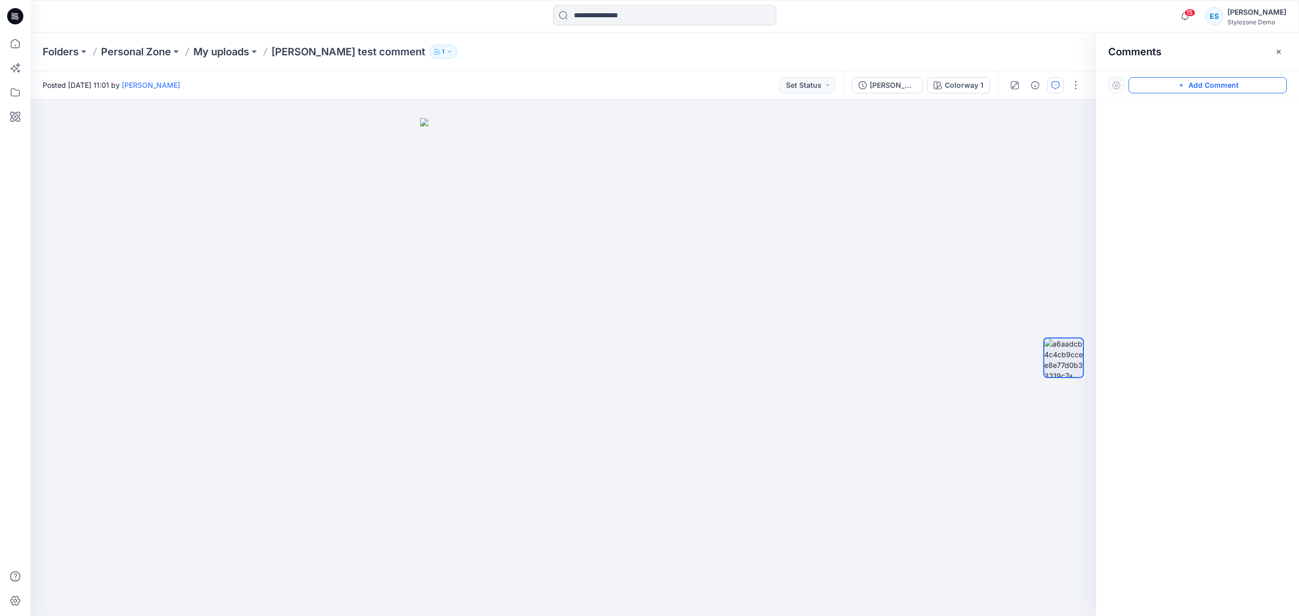
click at [1244, 87] on button "Add Comment" at bounding box center [1207, 85] width 158 height 16
click at [969, 49] on div "Folders Personal Zone My uploads Ewa test comment 1" at bounding box center [625, 52] width 1165 height 14
click at [1153, 82] on button "Click on the style to leave a comment" at bounding box center [1207, 85] width 158 height 16
